Goal: Task Accomplishment & Management: Manage account settings

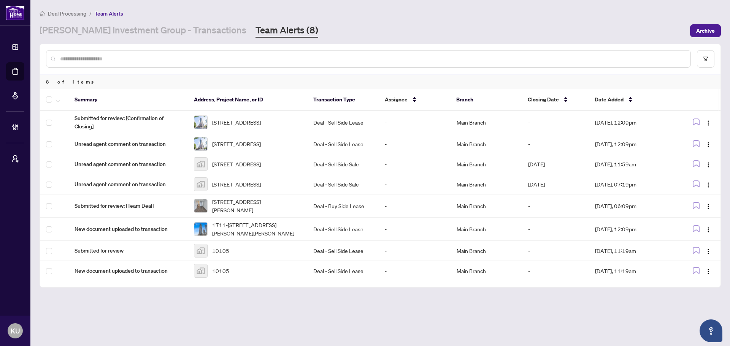
click at [262, 58] on input "text" at bounding box center [372, 59] width 624 height 8
click at [142, 62] on input "text" at bounding box center [372, 59] width 624 height 8
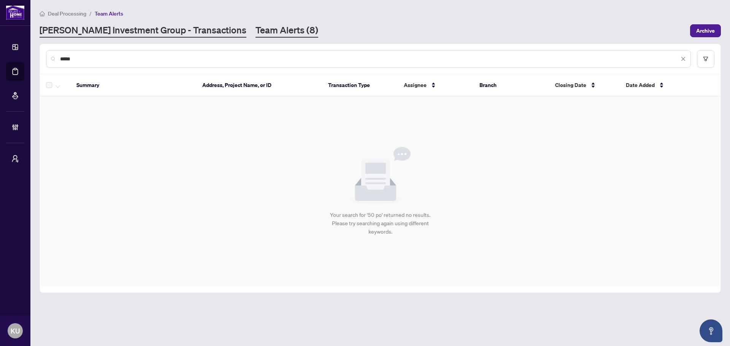
type input "*****"
click at [143, 36] on link "[PERSON_NAME] Investment Group - Transactions" at bounding box center [143, 31] width 207 height 14
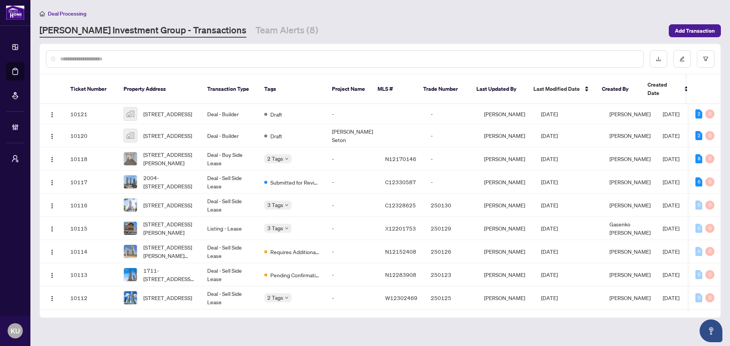
click at [142, 56] on input "text" at bounding box center [348, 59] width 577 height 8
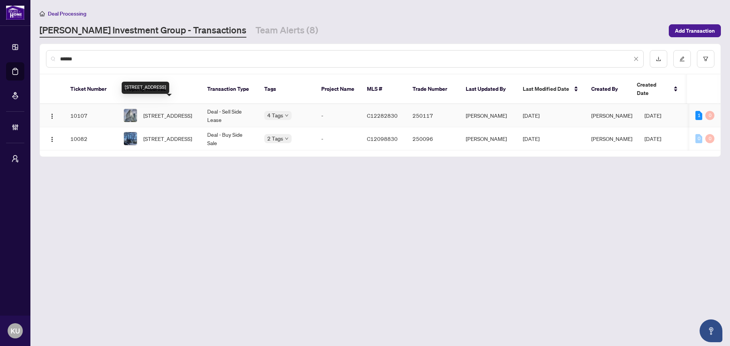
type input "******"
click at [184, 111] on span "[STREET_ADDRESS]" at bounding box center [167, 115] width 49 height 8
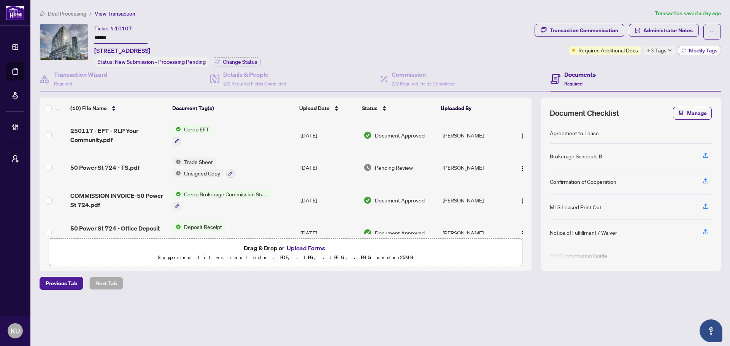
click at [690, 48] on span "Modify Tags" at bounding box center [703, 50] width 29 height 5
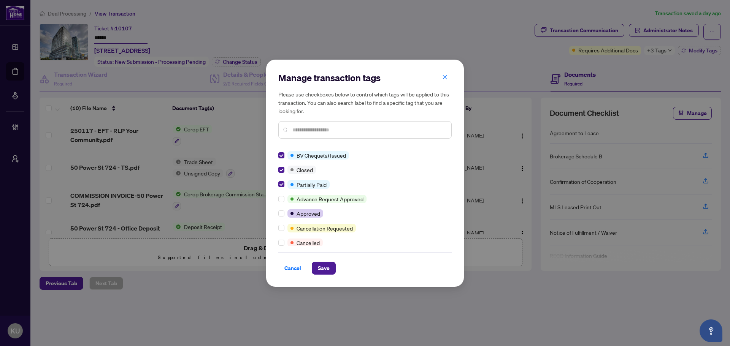
click at [327, 129] on input "text" at bounding box center [368, 130] width 153 height 8
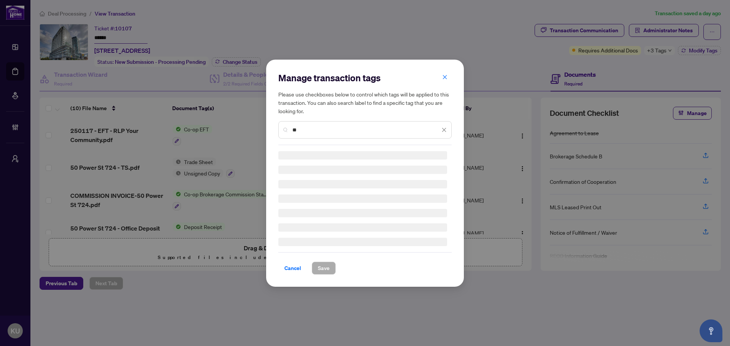
type input "*"
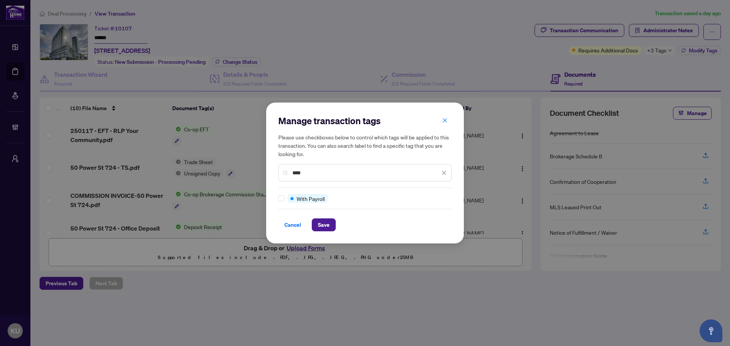
type input "****"
click at [284, 197] on div at bounding box center [282, 198] width 9 height 8
click at [282, 202] on label at bounding box center [281, 198] width 6 height 8
click at [325, 229] on span "Save" at bounding box center [324, 225] width 12 height 12
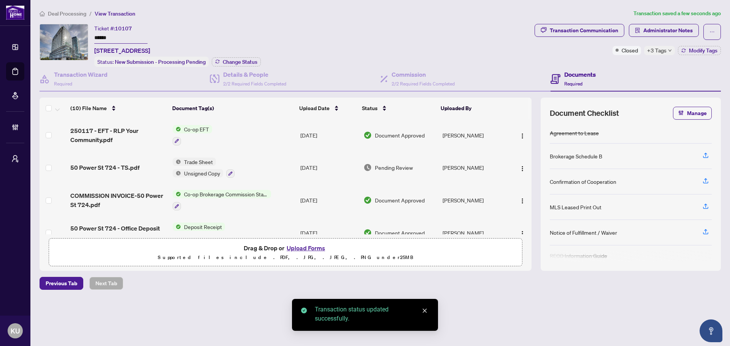
click at [73, 12] on span "Deal Processing" at bounding box center [67, 13] width 38 height 7
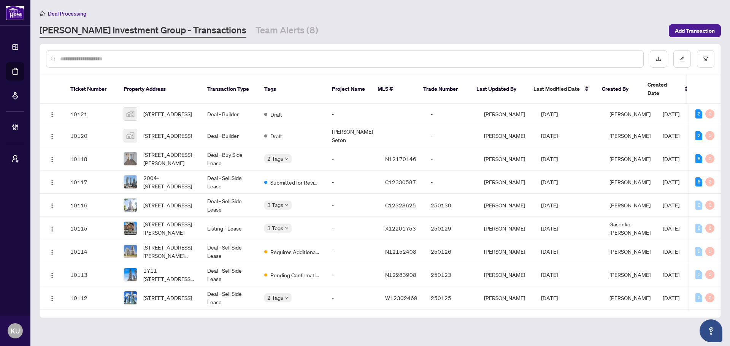
click at [155, 59] on input "text" at bounding box center [348, 59] width 577 height 8
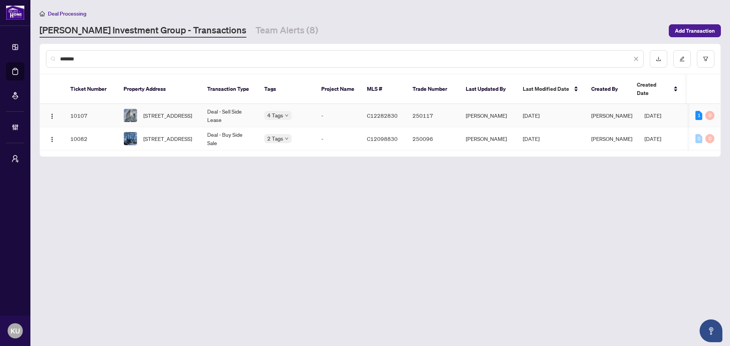
type input "*******"
click at [78, 106] on td "10107" at bounding box center [90, 115] width 53 height 23
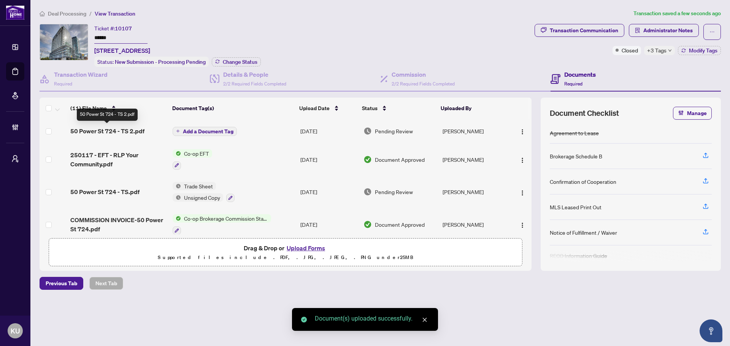
click at [105, 128] on span "50 Power St 724 - TS 2.pdf" at bounding box center [107, 131] width 74 height 9
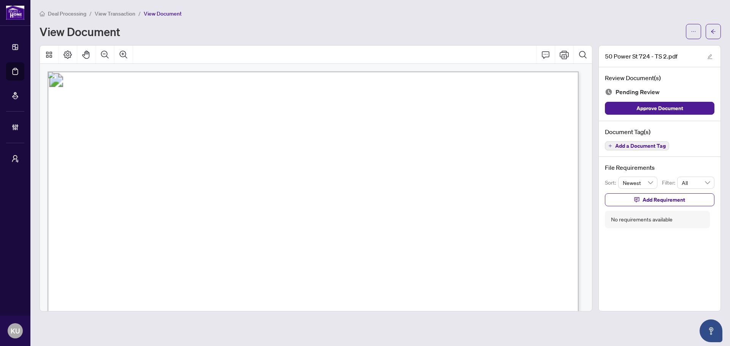
click at [623, 143] on span "Add a Document Tag" at bounding box center [640, 145] width 51 height 5
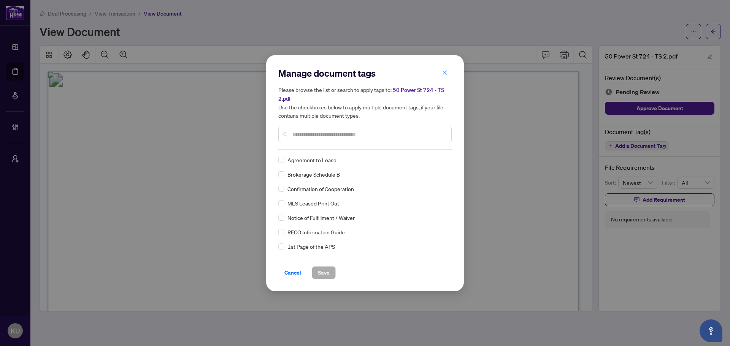
click at [305, 136] on input "text" at bounding box center [368, 134] width 153 height 8
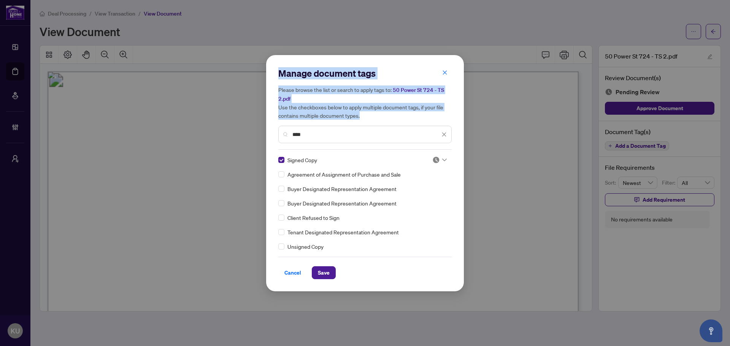
drag, startPoint x: 307, startPoint y: 141, endPoint x: 263, endPoint y: 131, distance: 45.6
click at [263, 131] on div "Manage document tags Please browse the list or search to apply tags to: 50 Powe…" at bounding box center [365, 173] width 730 height 346
click at [438, 160] on div at bounding box center [439, 160] width 14 height 8
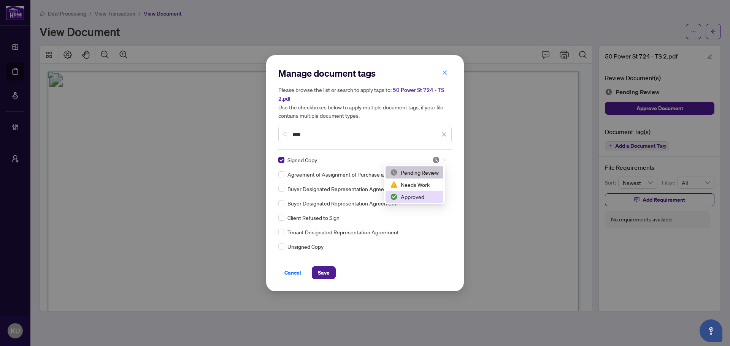
click at [407, 200] on div "Approved" at bounding box center [414, 197] width 49 height 8
drag, startPoint x: 287, startPoint y: 134, endPoint x: 244, endPoint y: 135, distance: 43.0
click at [248, 137] on div "Manage document tags Please browse the list or search to apply tags to: 50 Powe…" at bounding box center [365, 173] width 730 height 346
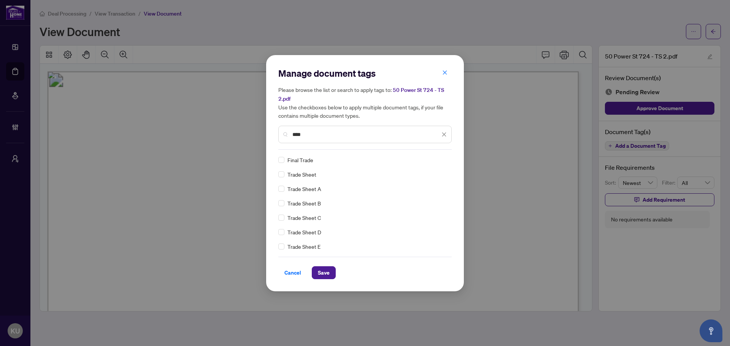
type input "****"
click at [428, 160] on div at bounding box center [437, 160] width 19 height 8
click at [429, 197] on div "Approved" at bounding box center [414, 197] width 49 height 8
click at [321, 275] on span "Save" at bounding box center [324, 273] width 12 height 12
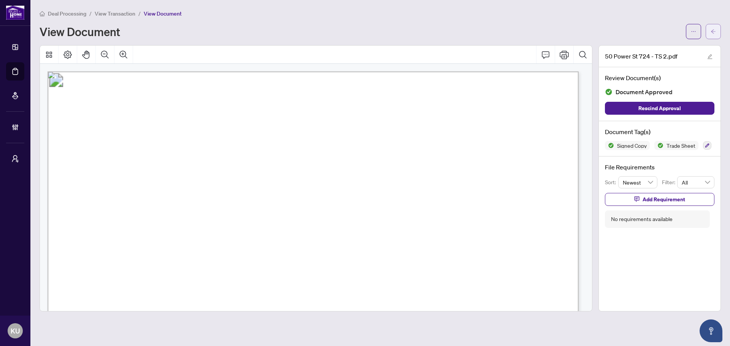
click at [712, 30] on icon "arrow-left" at bounding box center [713, 31] width 5 height 5
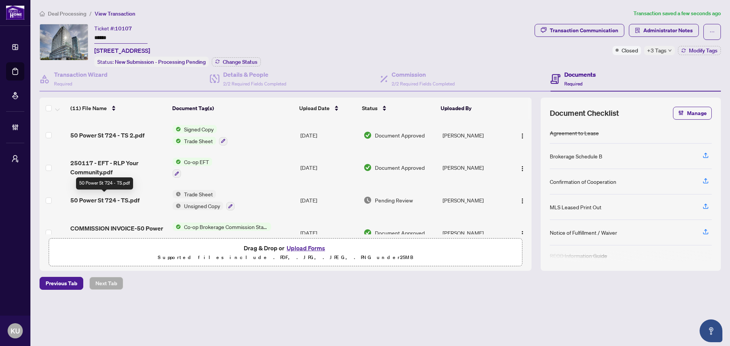
click at [118, 199] on span "50 Power St 724 - TS.pdf" at bounding box center [104, 200] width 69 height 9
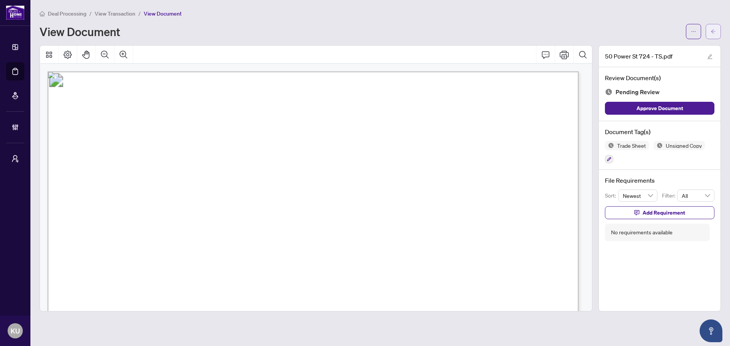
click at [714, 35] on span "button" at bounding box center [713, 31] width 5 height 12
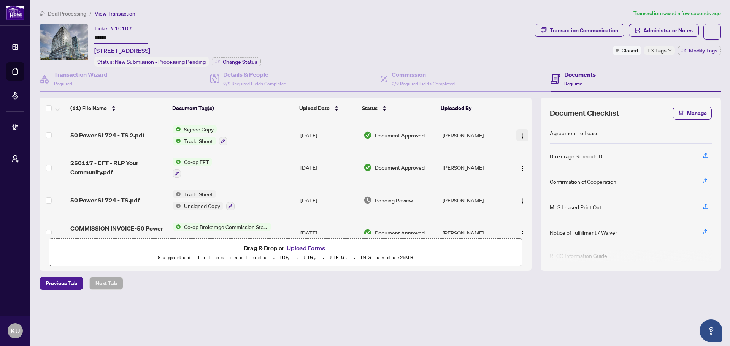
click at [521, 138] on img "button" at bounding box center [522, 136] width 6 height 6
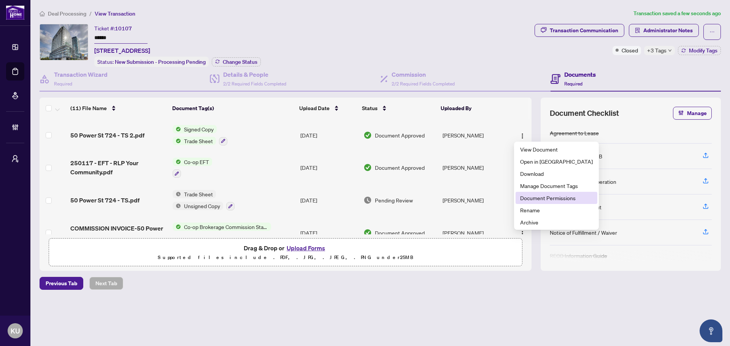
click at [530, 199] on span "Document Permissions" at bounding box center [556, 198] width 73 height 8
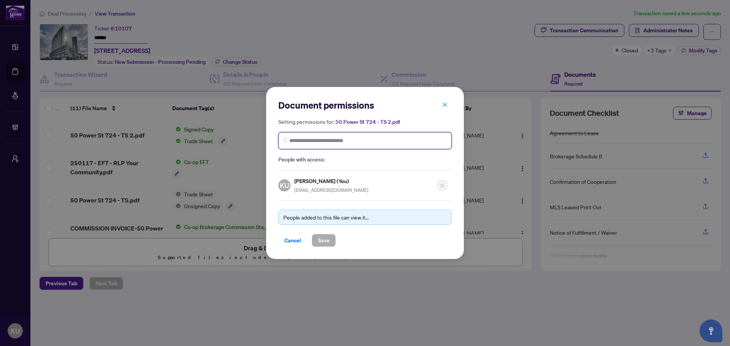
click at [302, 141] on input "search" at bounding box center [367, 141] width 157 height 8
type input "****"
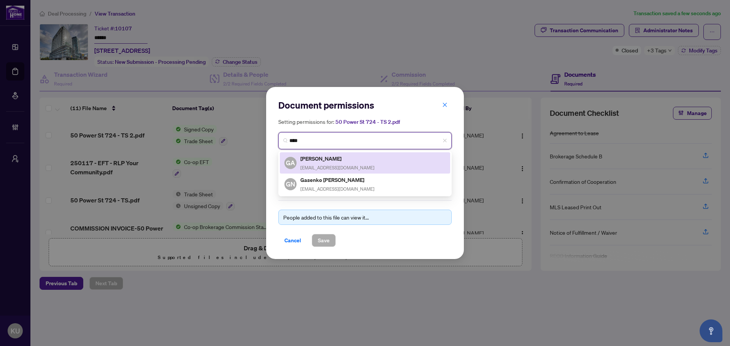
click at [339, 159] on h5 "[PERSON_NAME]" at bounding box center [337, 158] width 74 height 9
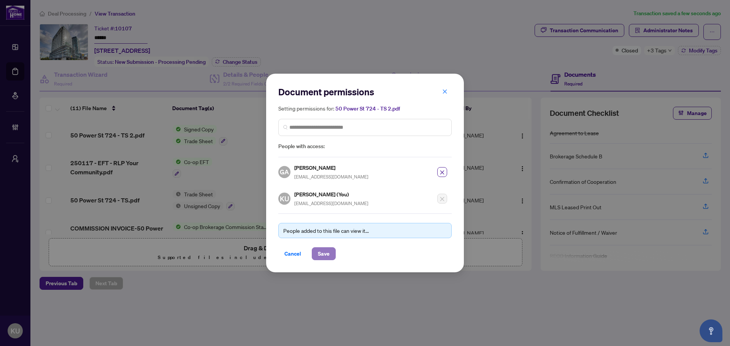
click at [326, 252] on span "Save" at bounding box center [324, 254] width 12 height 12
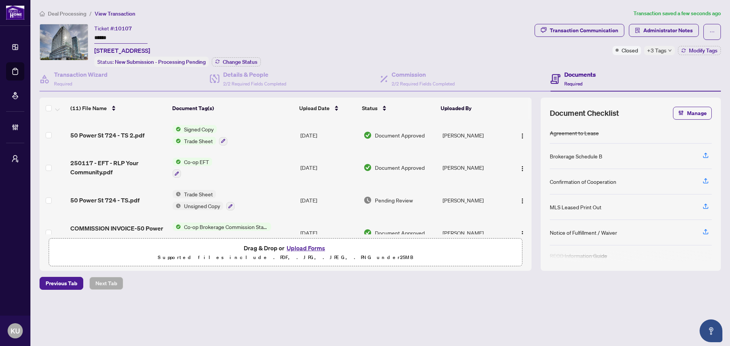
click at [101, 198] on span "50 Power St 724 - TS.pdf" at bounding box center [104, 200] width 69 height 9
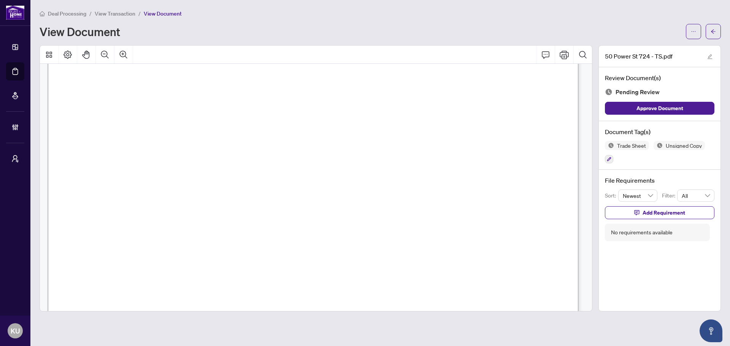
scroll to position [149, 0]
click at [609, 160] on icon "button" at bounding box center [609, 159] width 5 height 5
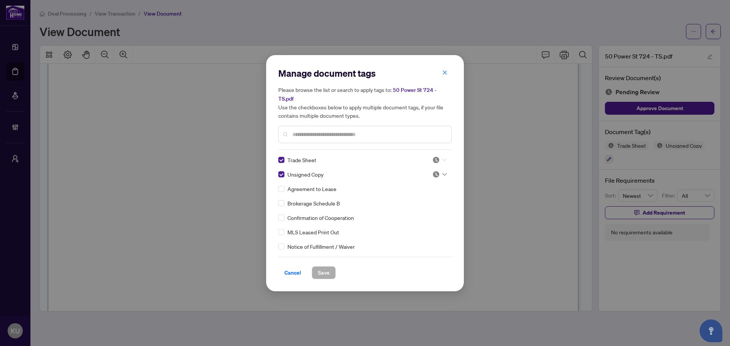
click at [439, 160] on span at bounding box center [439, 159] width 14 height 11
click at [425, 187] on div "Approved" at bounding box center [414, 193] width 58 height 12
click at [442, 173] on icon at bounding box center [444, 174] width 5 height 3
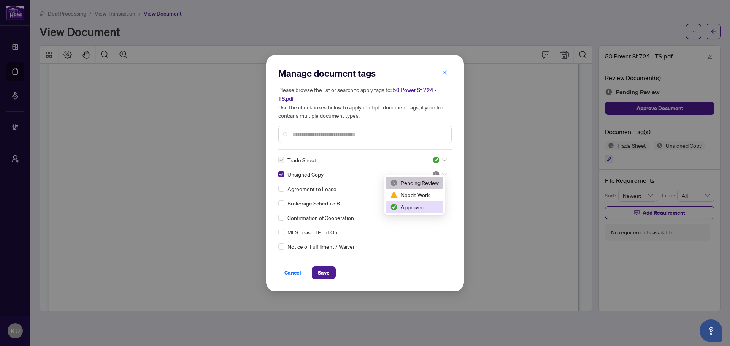
click at [430, 204] on div "Approved" at bounding box center [414, 207] width 49 height 8
drag, startPoint x: 330, startPoint y: 266, endPoint x: 517, endPoint y: 139, distance: 226.7
click at [330, 266] on button "Save" at bounding box center [324, 272] width 24 height 13
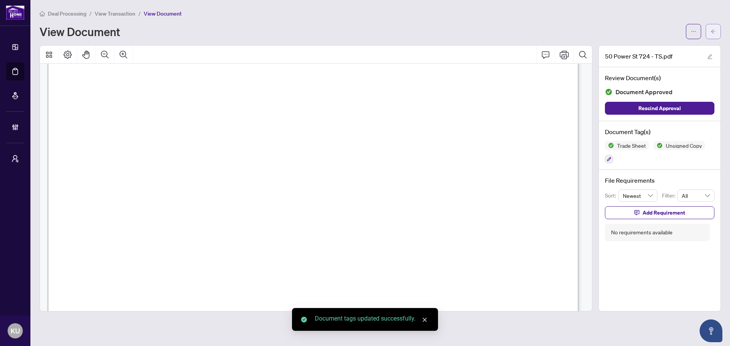
click at [715, 30] on button "button" at bounding box center [713, 31] width 15 height 15
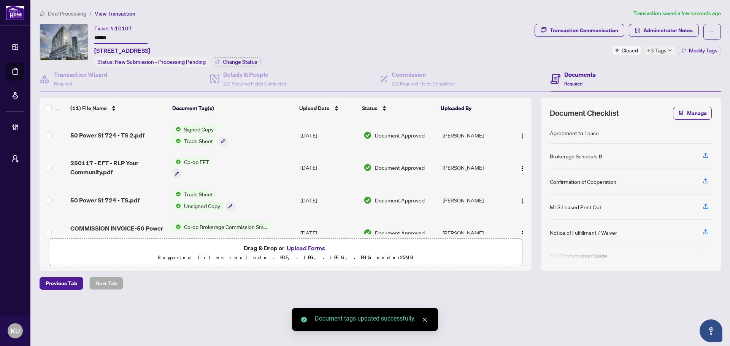
click at [68, 10] on span "Deal Processing" at bounding box center [67, 13] width 38 height 7
